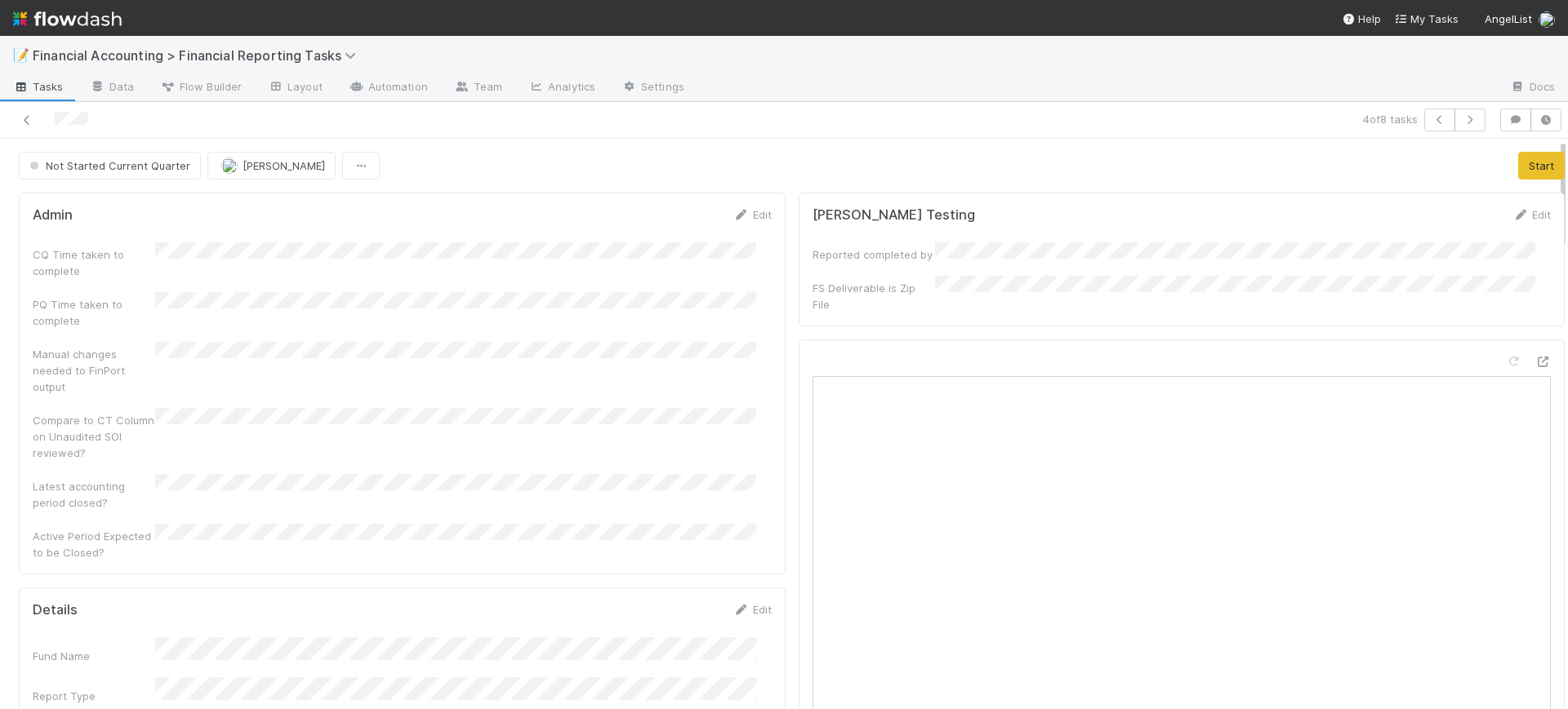
click at [754, 369] on div "Manual changes needed to FinPort output" at bounding box center [402, 369] width 739 height 53
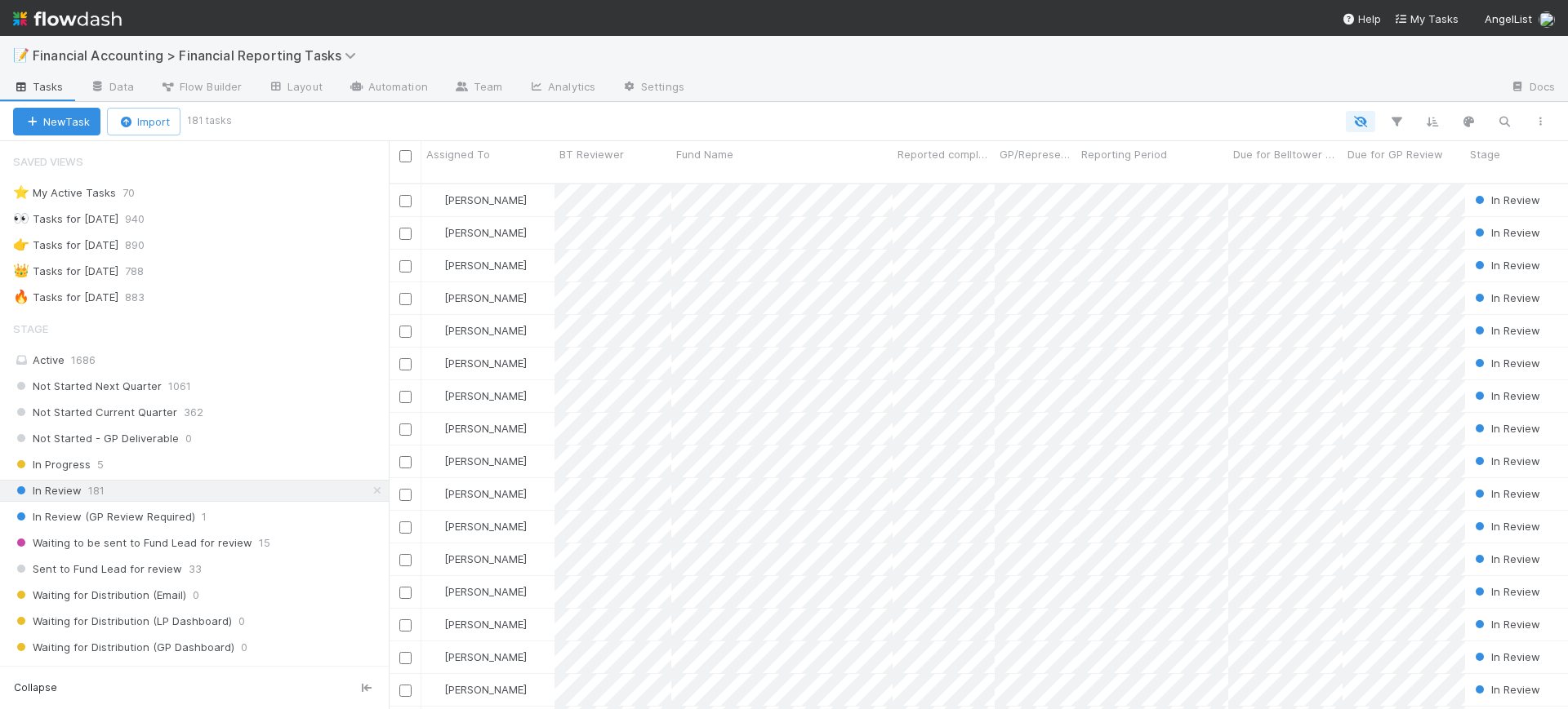
scroll to position [524, 1164]
click at [1464, 67] on div "📝 Financial Accounting > Financial Reporting Tasks" at bounding box center [784, 55] width 1568 height 39
click at [1391, 119] on icon "button" at bounding box center [1396, 122] width 16 height 15
click at [1240, 177] on button "Add Filter" at bounding box center [1146, 171] width 490 height 24
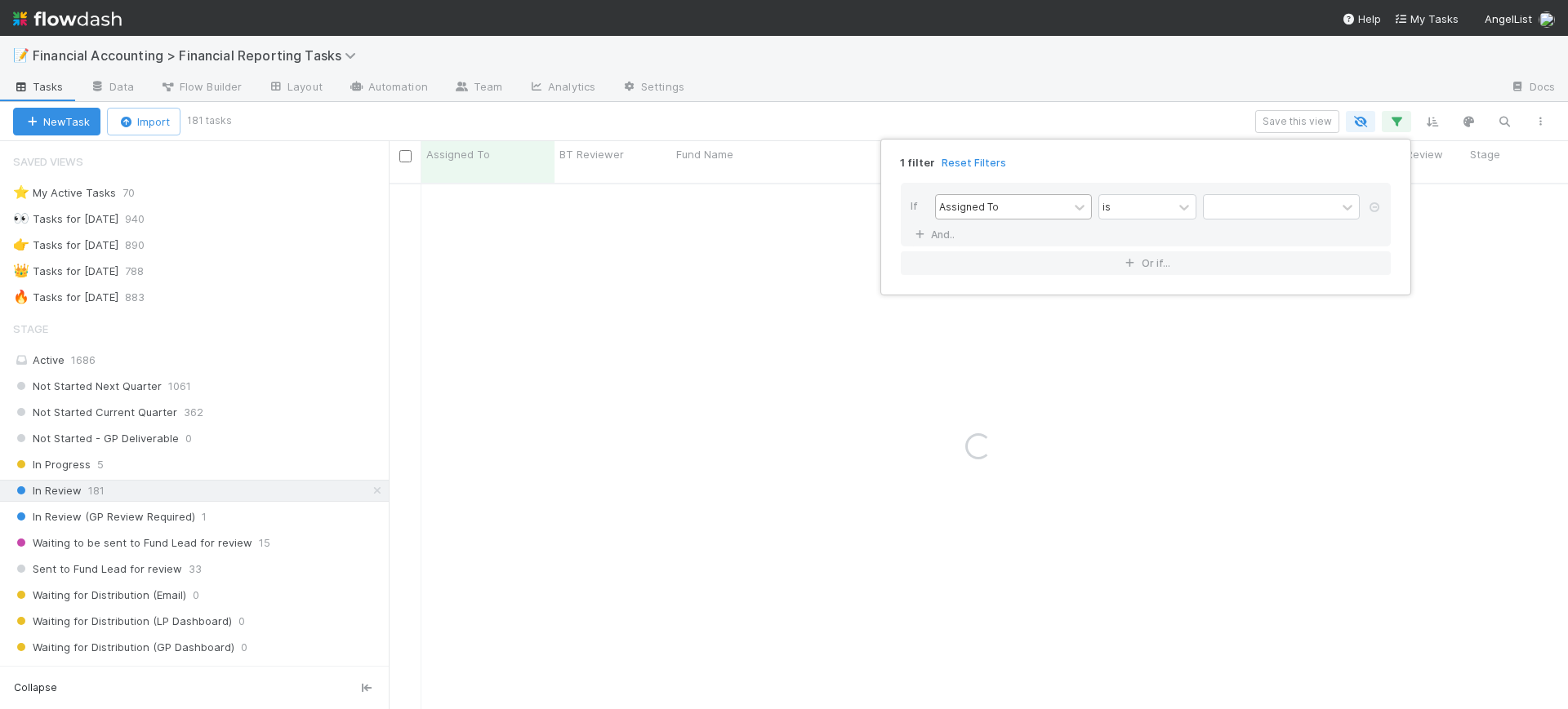
click at [1058, 210] on div "Assigned To" at bounding box center [1002, 207] width 133 height 24
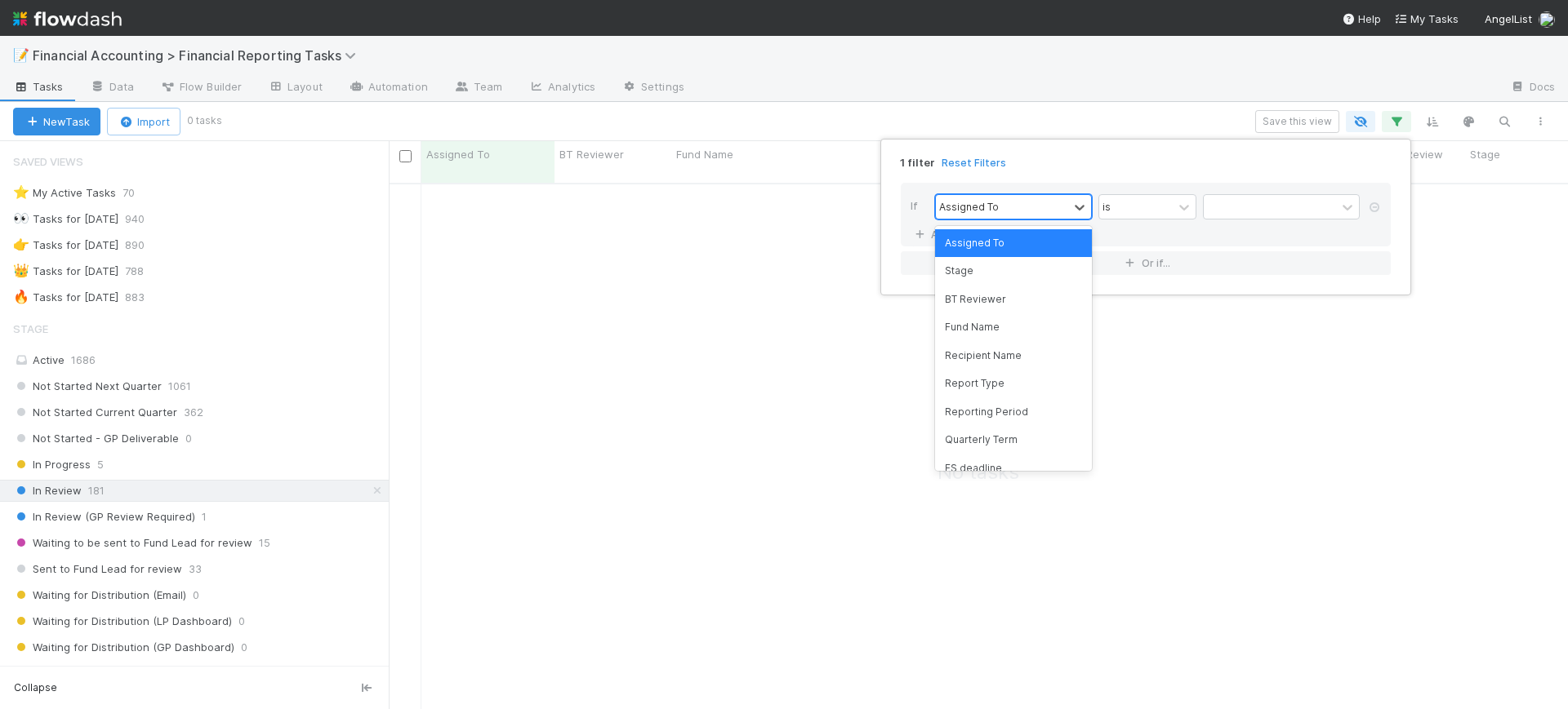
scroll to position [508, 1148]
click at [1009, 329] on div "Fund Name" at bounding box center [1013, 327] width 157 height 28
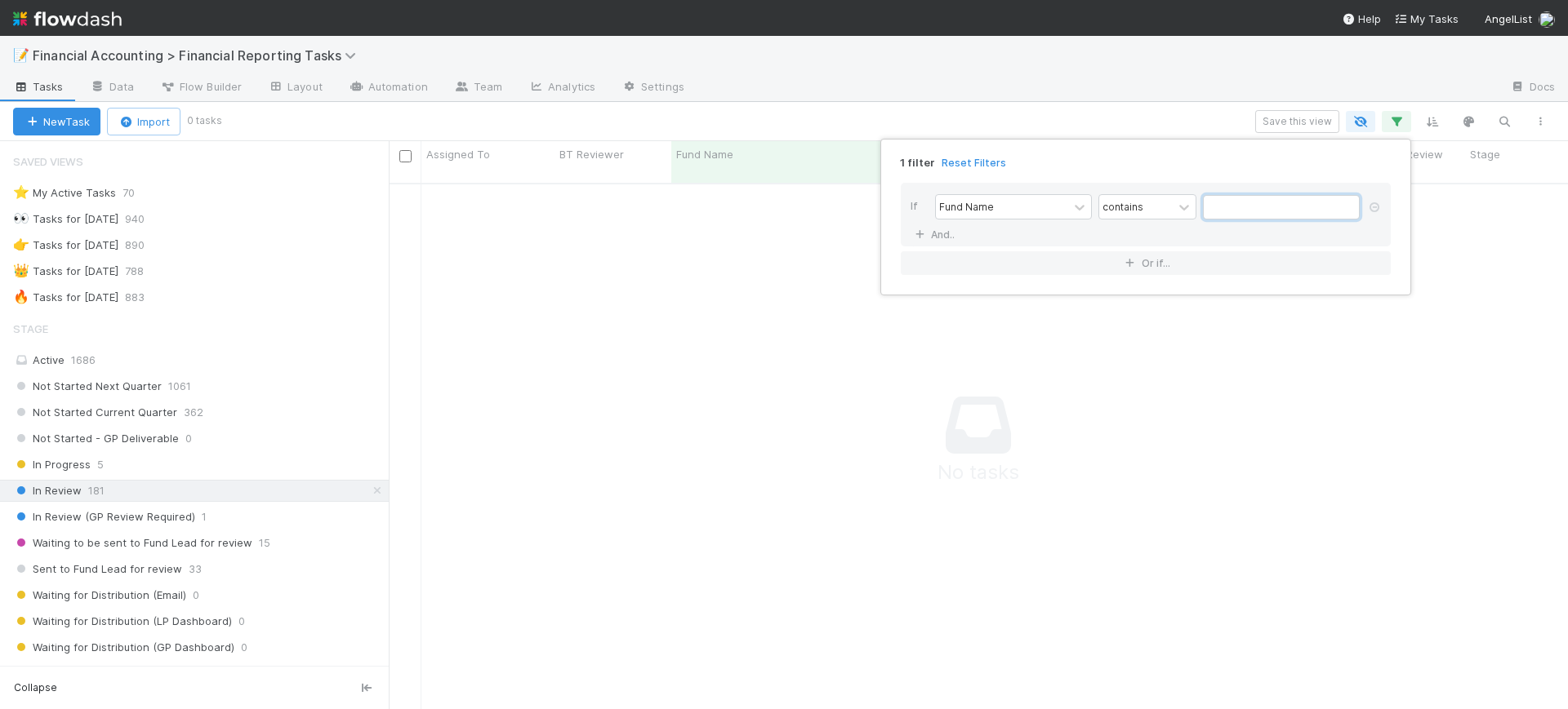
click at [1228, 212] on input "text" at bounding box center [1281, 207] width 157 height 25
type input ","
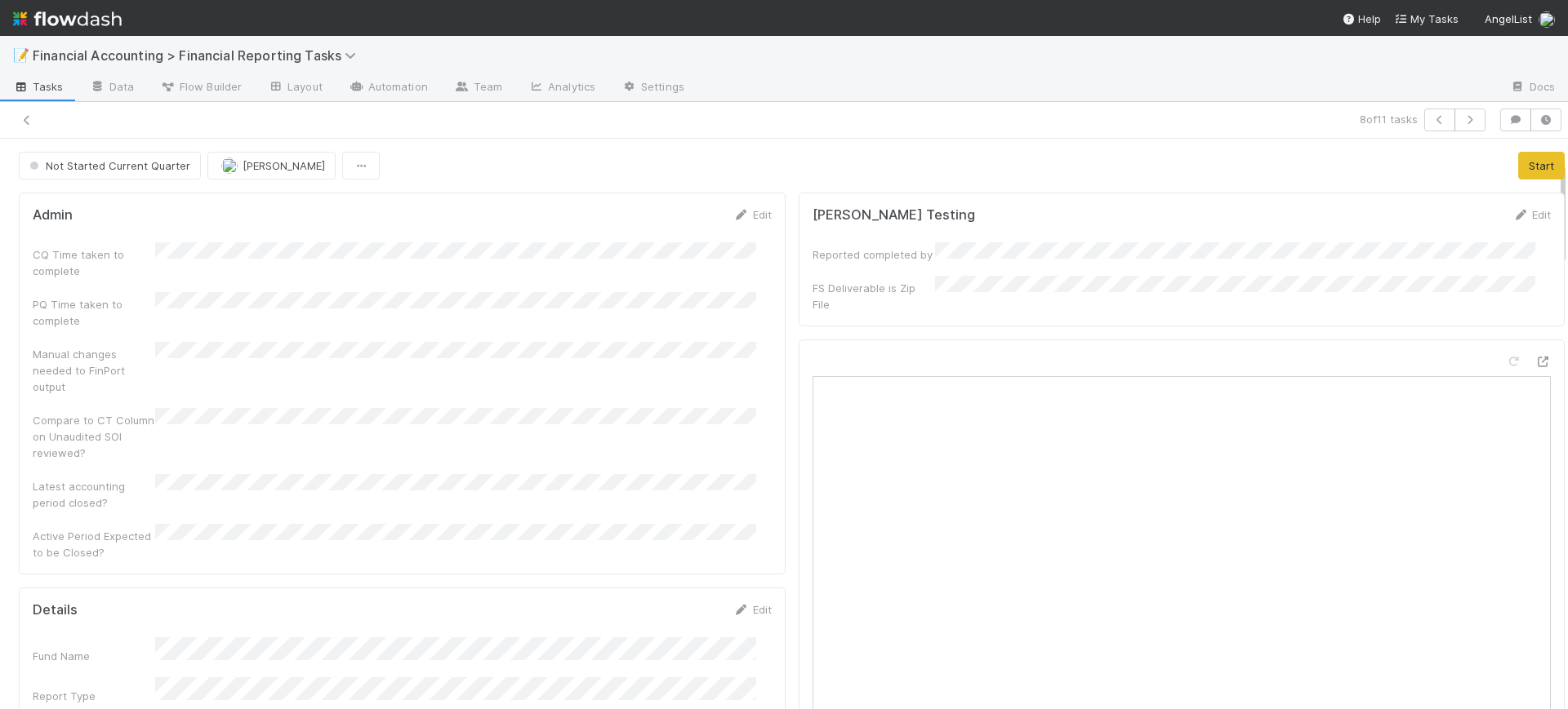
scroll to position [123, 0]
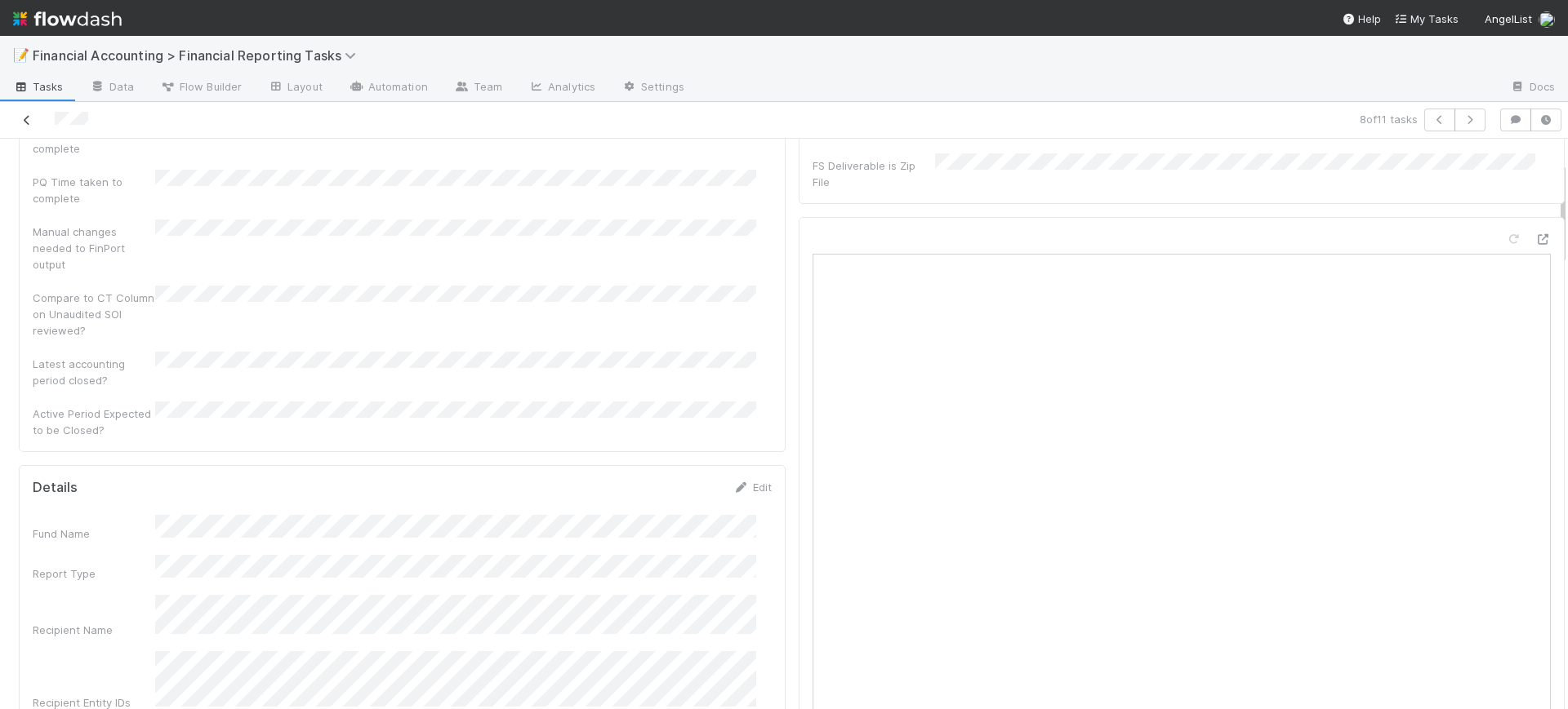
click at [25, 117] on icon at bounding box center [27, 121] width 16 height 11
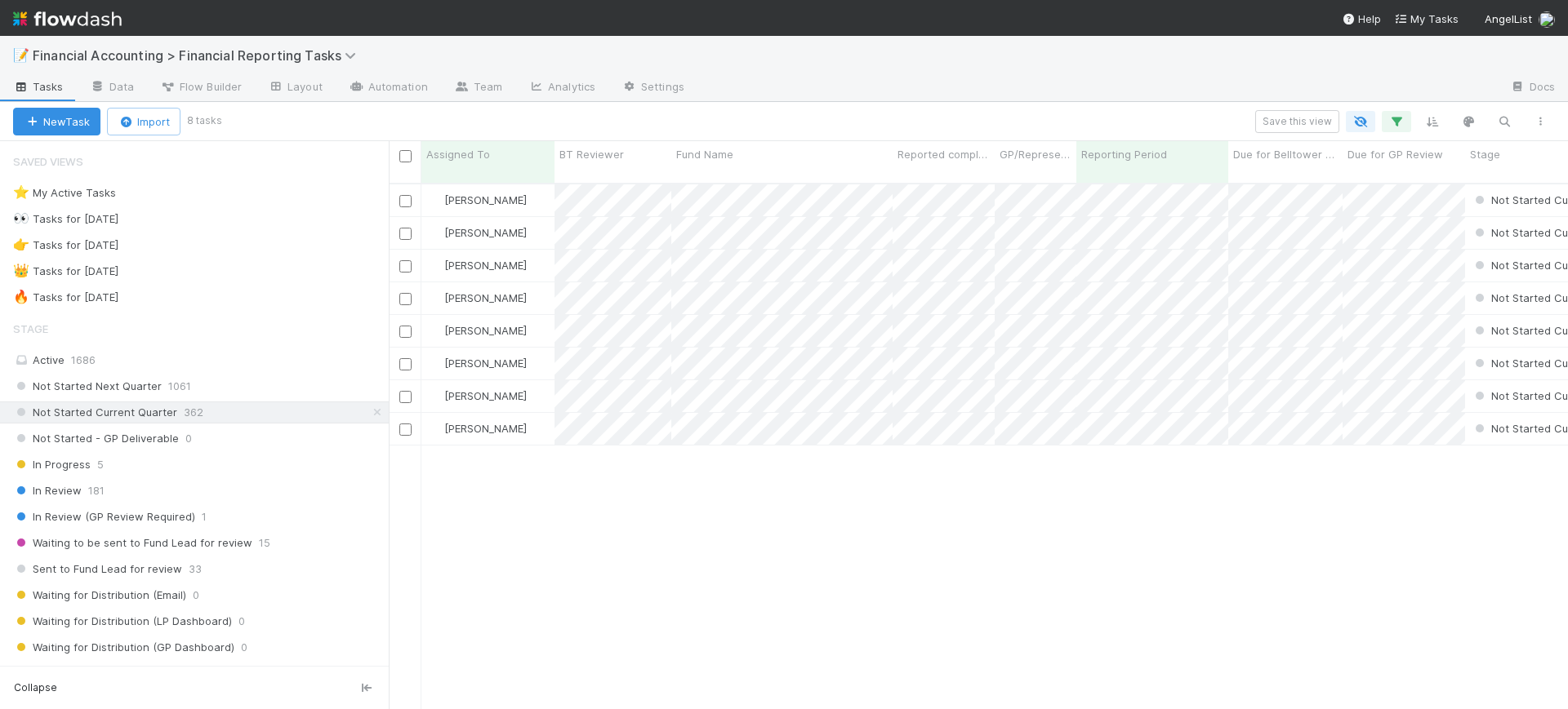
scroll to position [524, 1164]
click at [1399, 119] on icon "button" at bounding box center [1396, 122] width 16 height 15
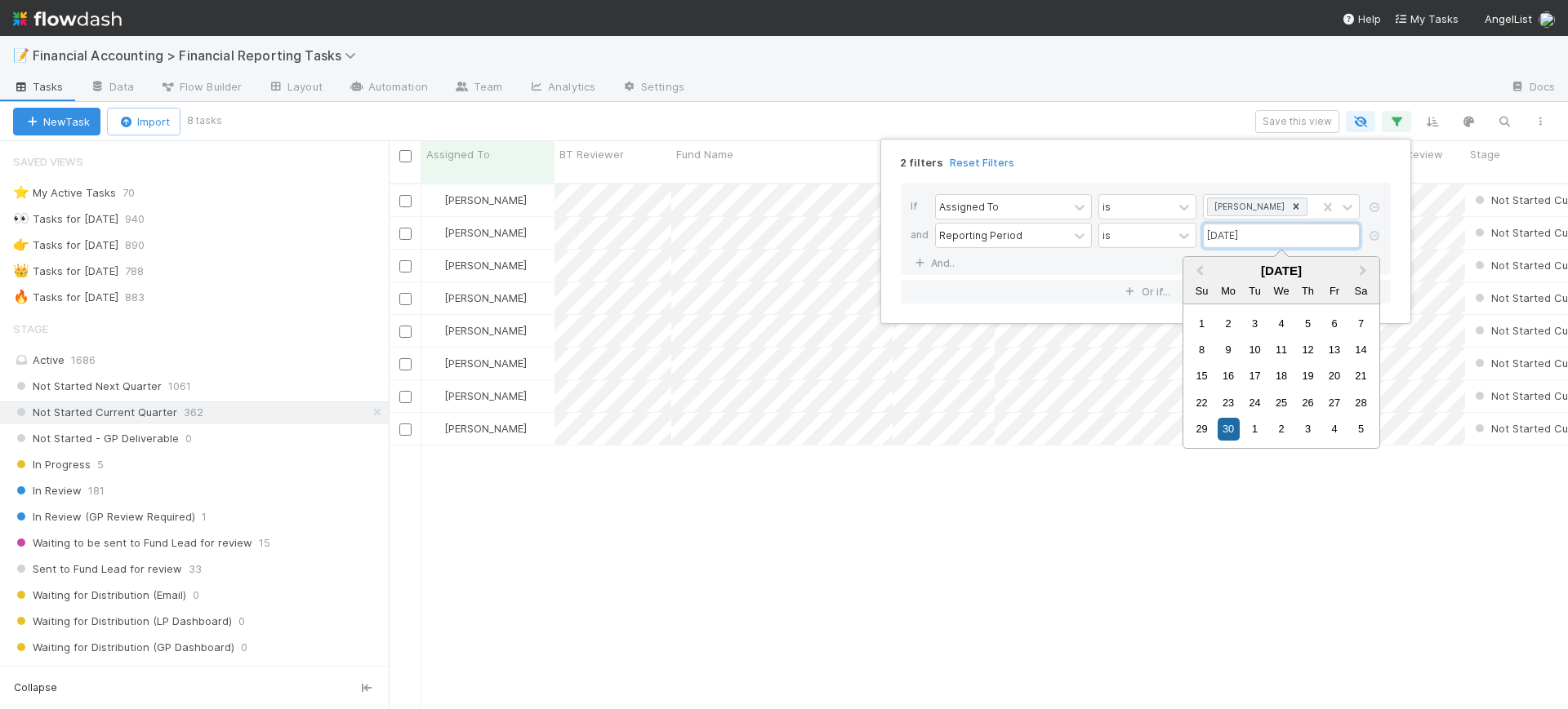
click at [1298, 238] on input "06/30/2025" at bounding box center [1281, 235] width 157 height 25
click at [1199, 271] on span "Previous Month" at bounding box center [1199, 271] width 0 height 19
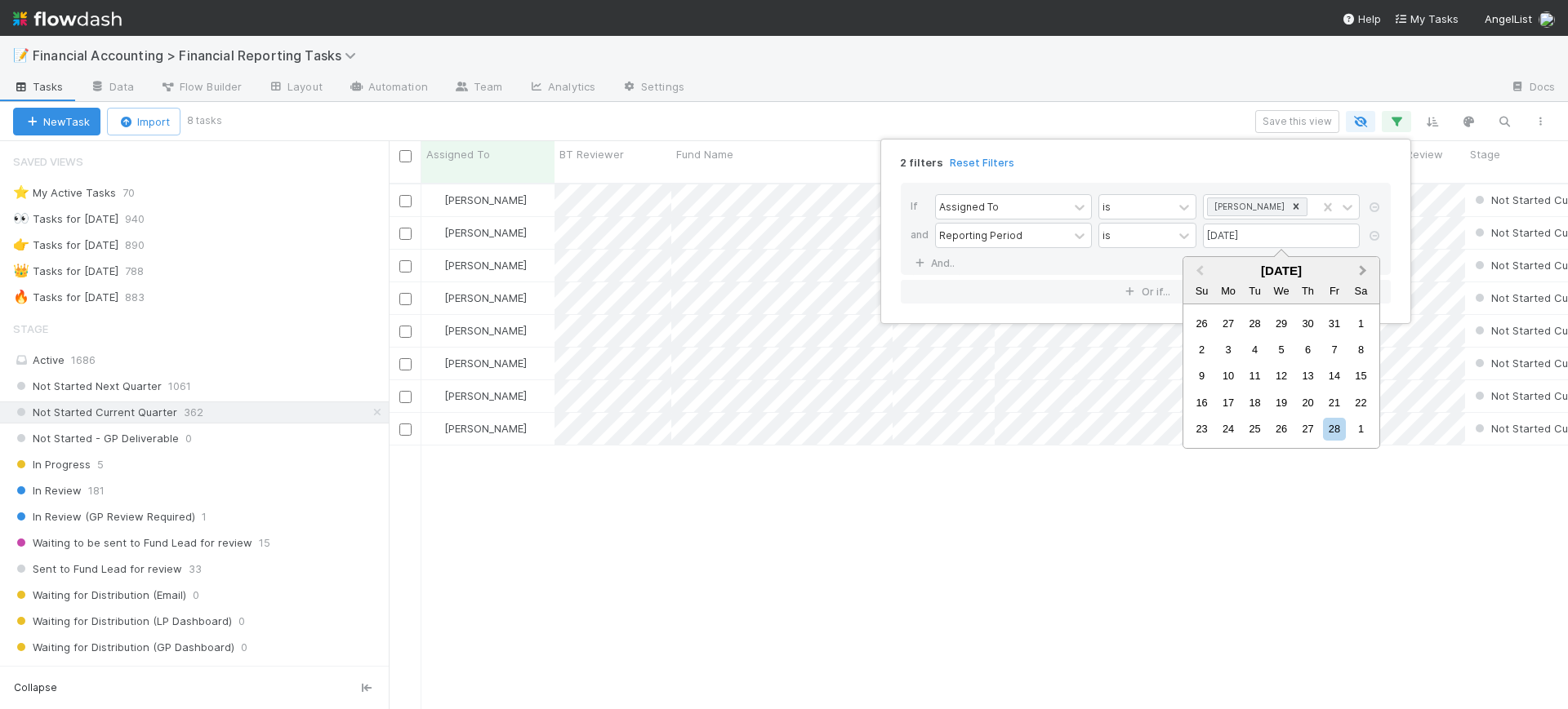
click at [1363, 271] on span "Next Month" at bounding box center [1363, 271] width 0 height 19
click at [1230, 458] on div "31" at bounding box center [1228, 456] width 22 height 22
type input "03/31/2025"
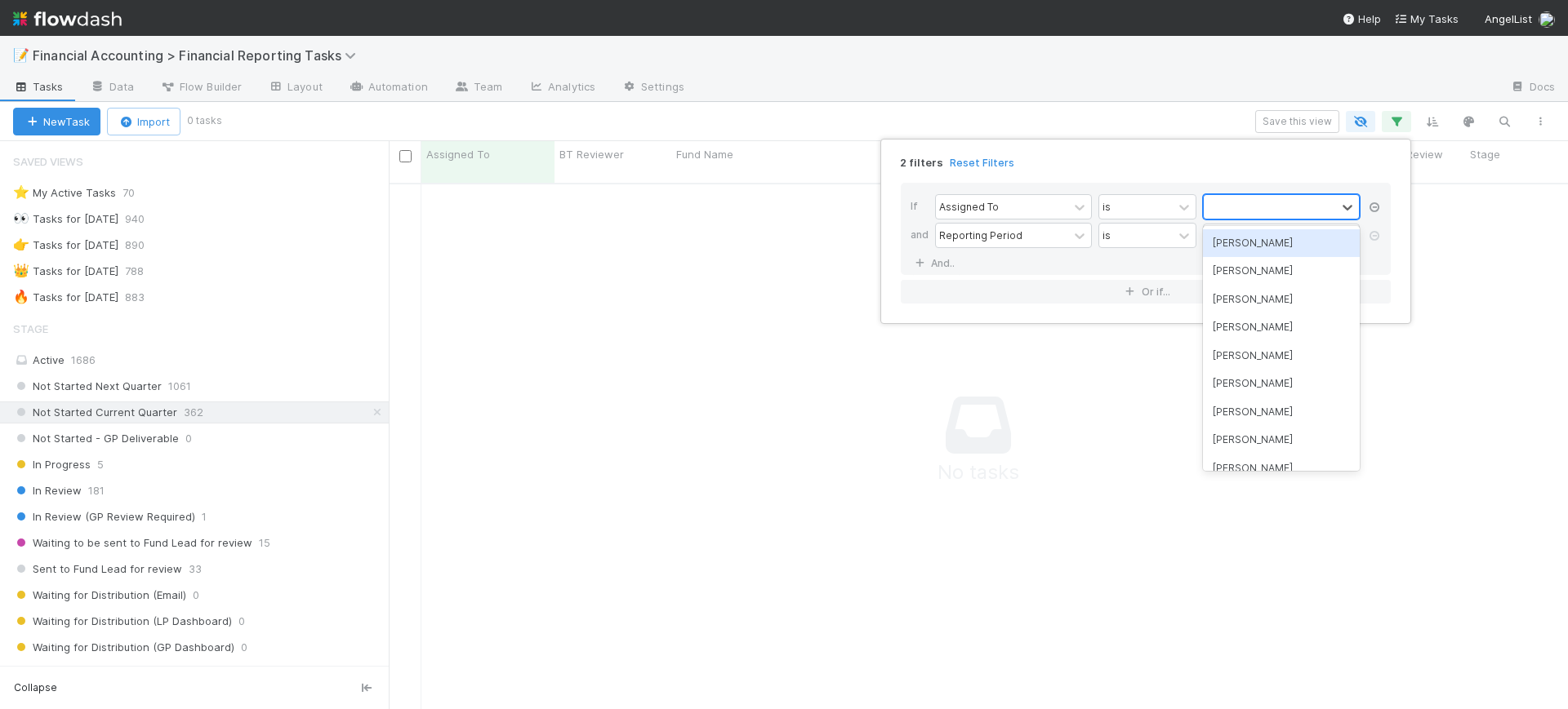
scroll to position [508, 1148]
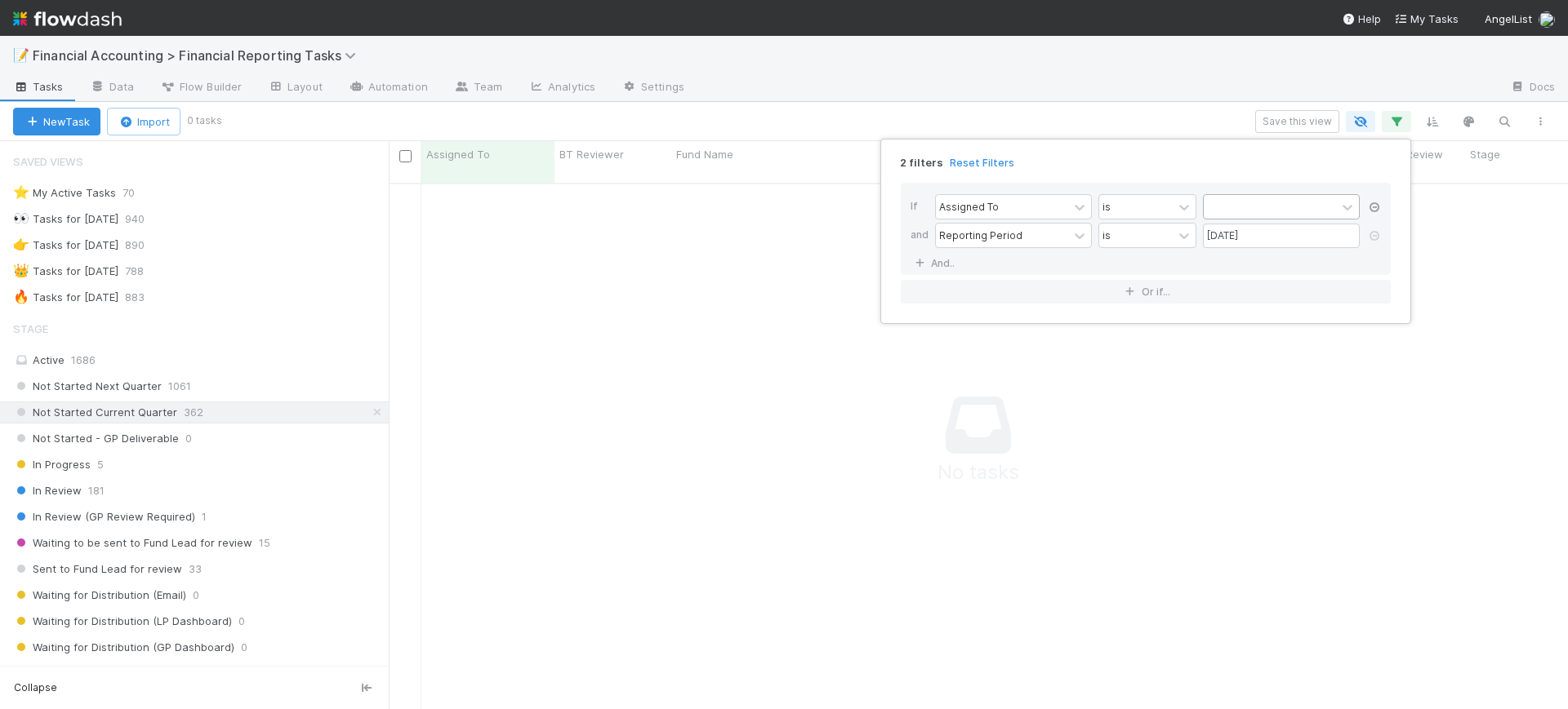
click at [1372, 202] on icon at bounding box center [1375, 207] width 16 height 10
click at [921, 239] on icon at bounding box center [920, 235] width 16 height 10
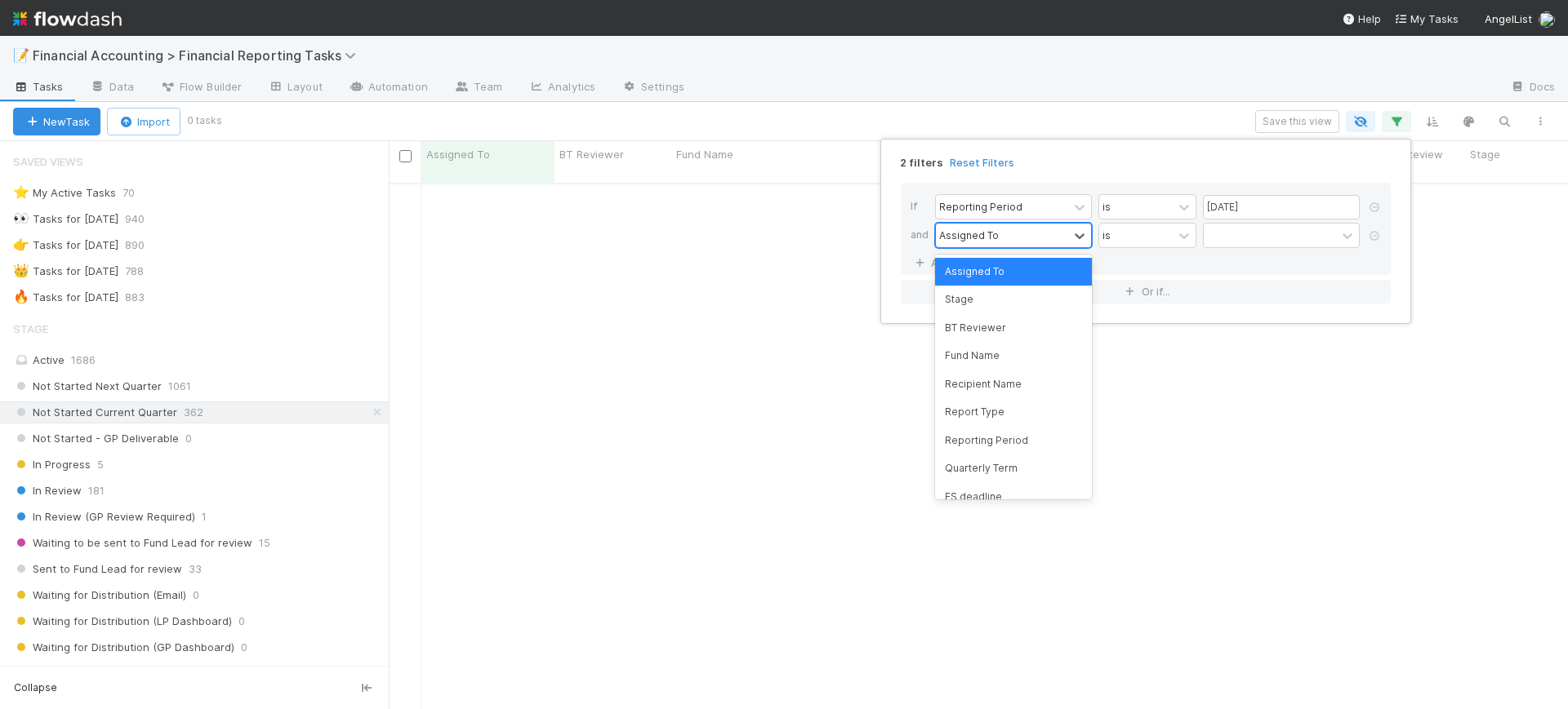
click at [985, 239] on div "Assigned To" at bounding box center [969, 235] width 60 height 15
click at [989, 351] on div "Fund Name" at bounding box center [1013, 356] width 157 height 28
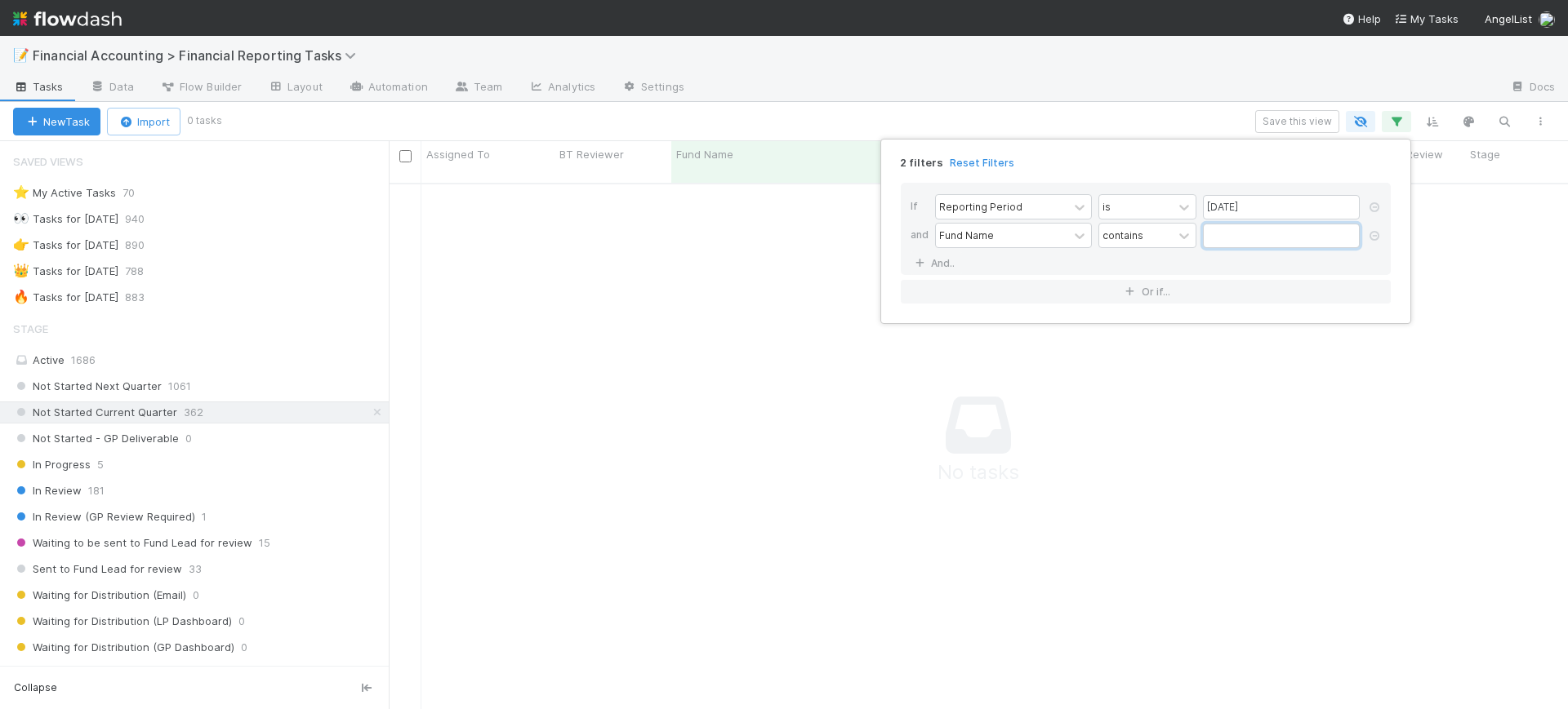
click at [1246, 236] on input "text" at bounding box center [1281, 235] width 157 height 25
type input ".gg"
click at [380, 359] on div "2 filters Reset Filters If Reporting Period is 03/31/2025 and Fund Name contain…" at bounding box center [784, 354] width 1568 height 709
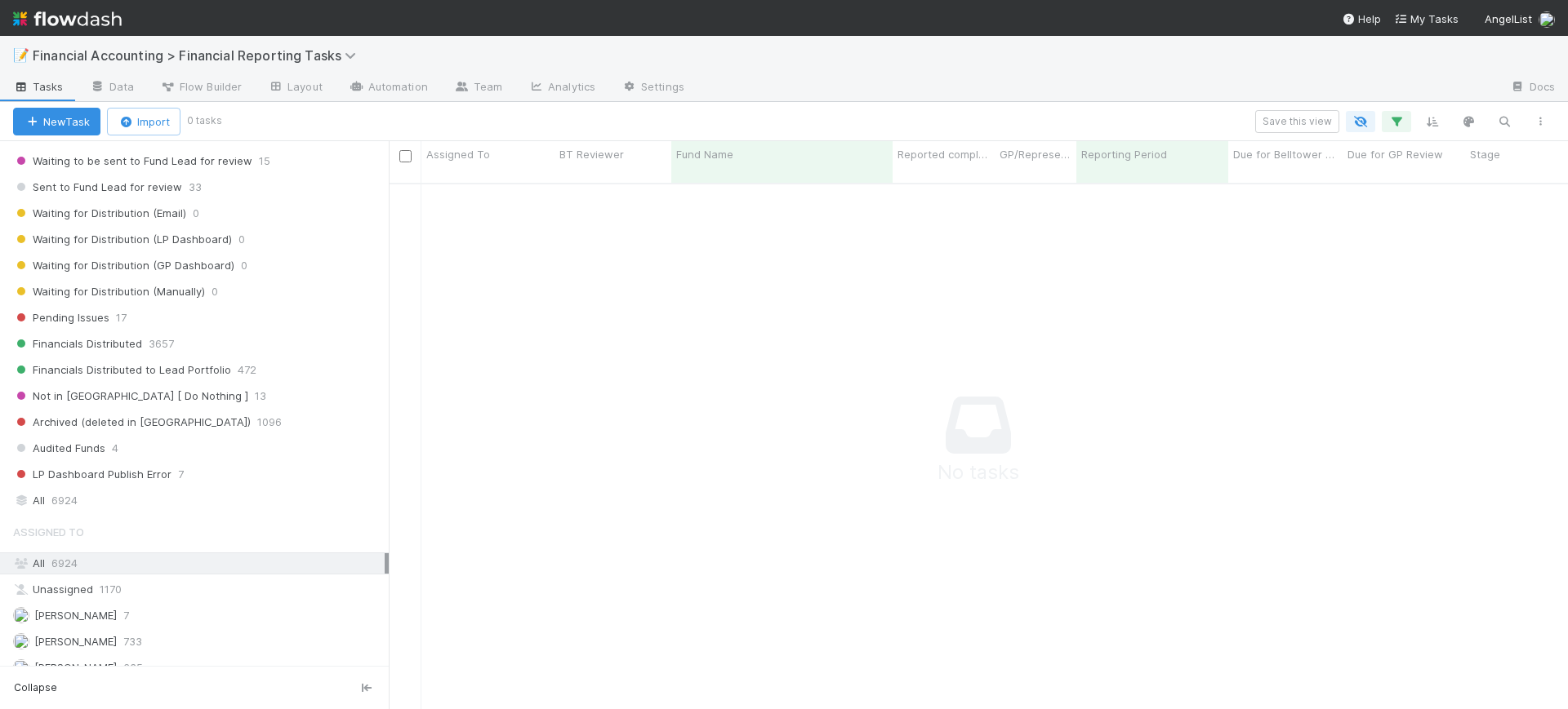
scroll to position [400, 0]
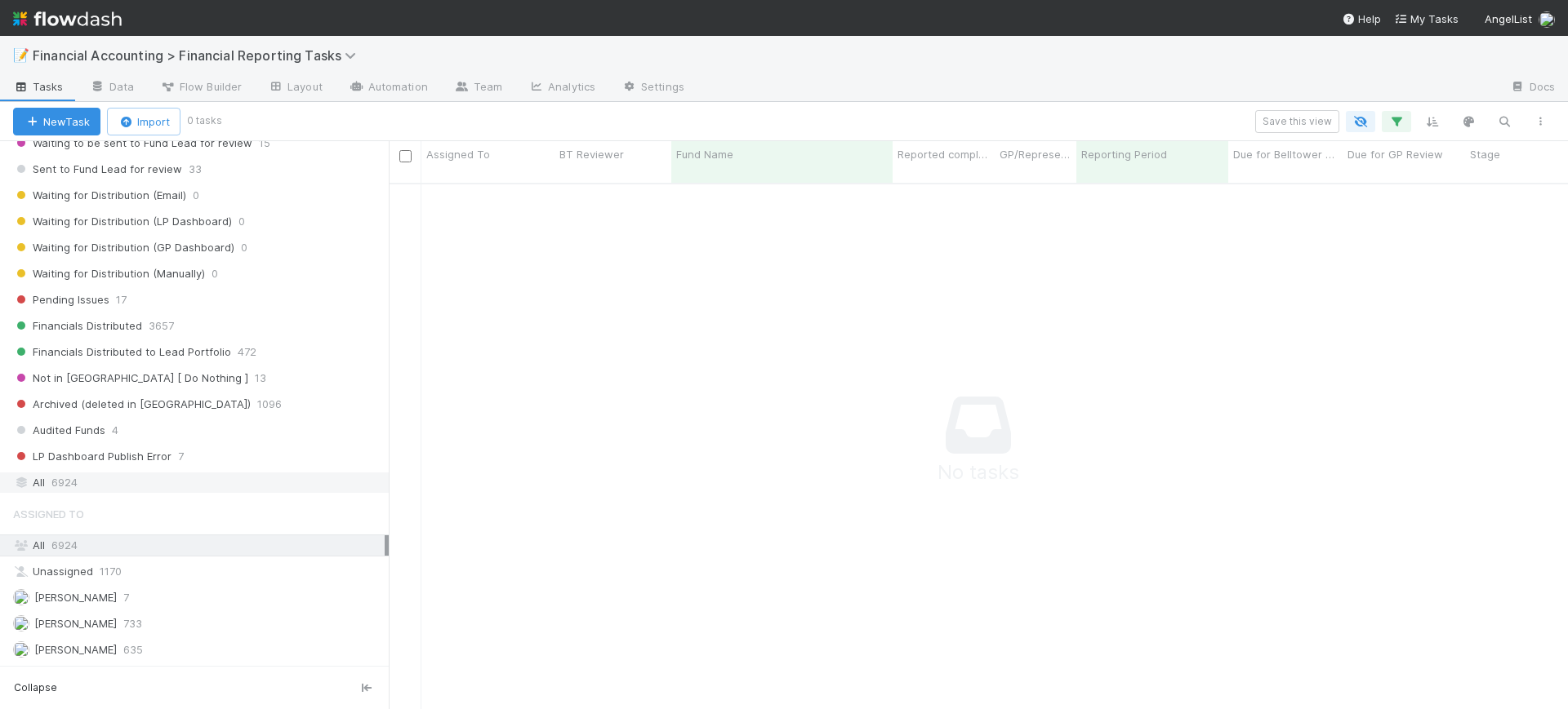
click at [102, 474] on div "All 6924" at bounding box center [198, 483] width 371 height 20
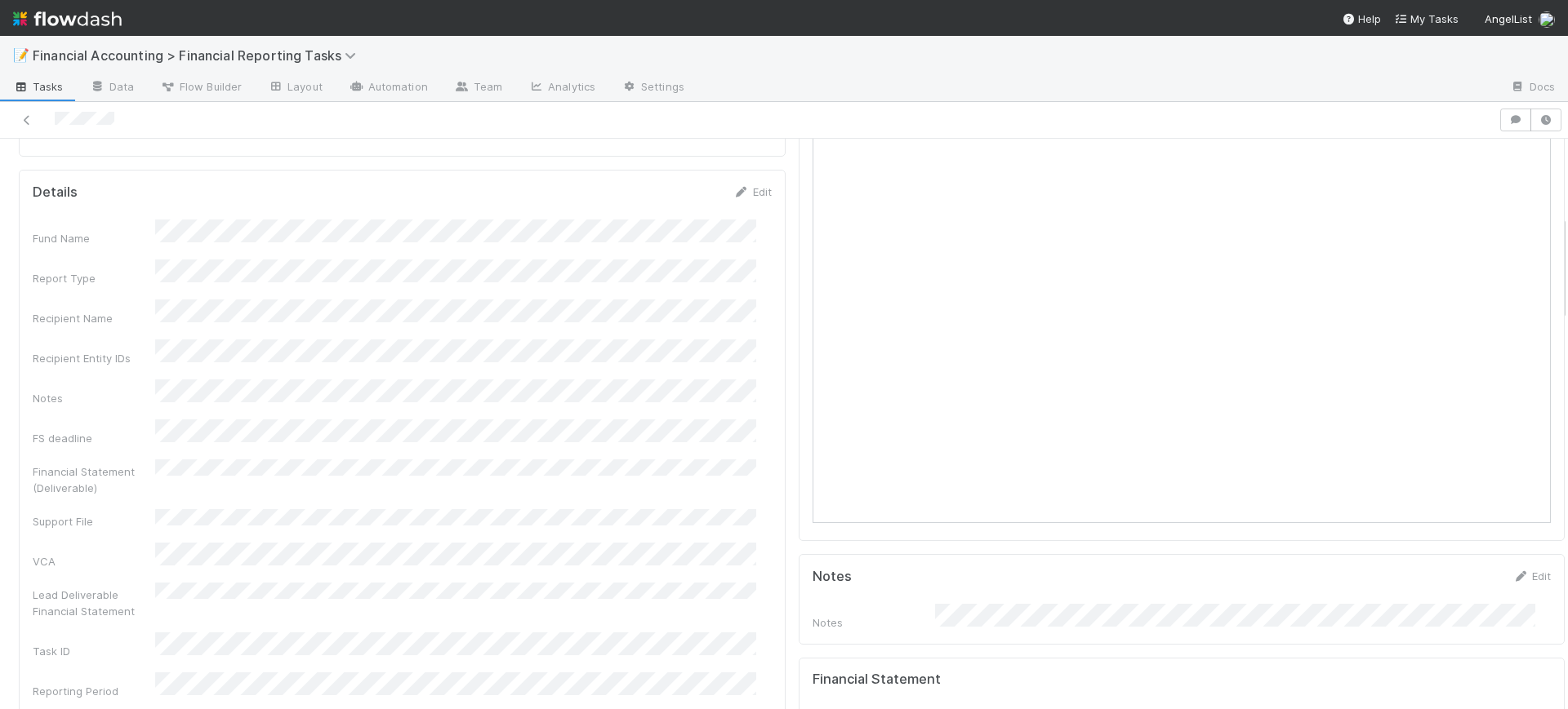
scroll to position [434, 0]
drag, startPoint x: 1547, startPoint y: 176, endPoint x: 1556, endPoint y: 257, distance: 81.5
click at [1556, 257] on div "📝 Financial Accounting > Financial Reporting Tasks Tasks Data Flow Builder Layo…" at bounding box center [784, 373] width 1568 height 674
